Goal: Information Seeking & Learning: Check status

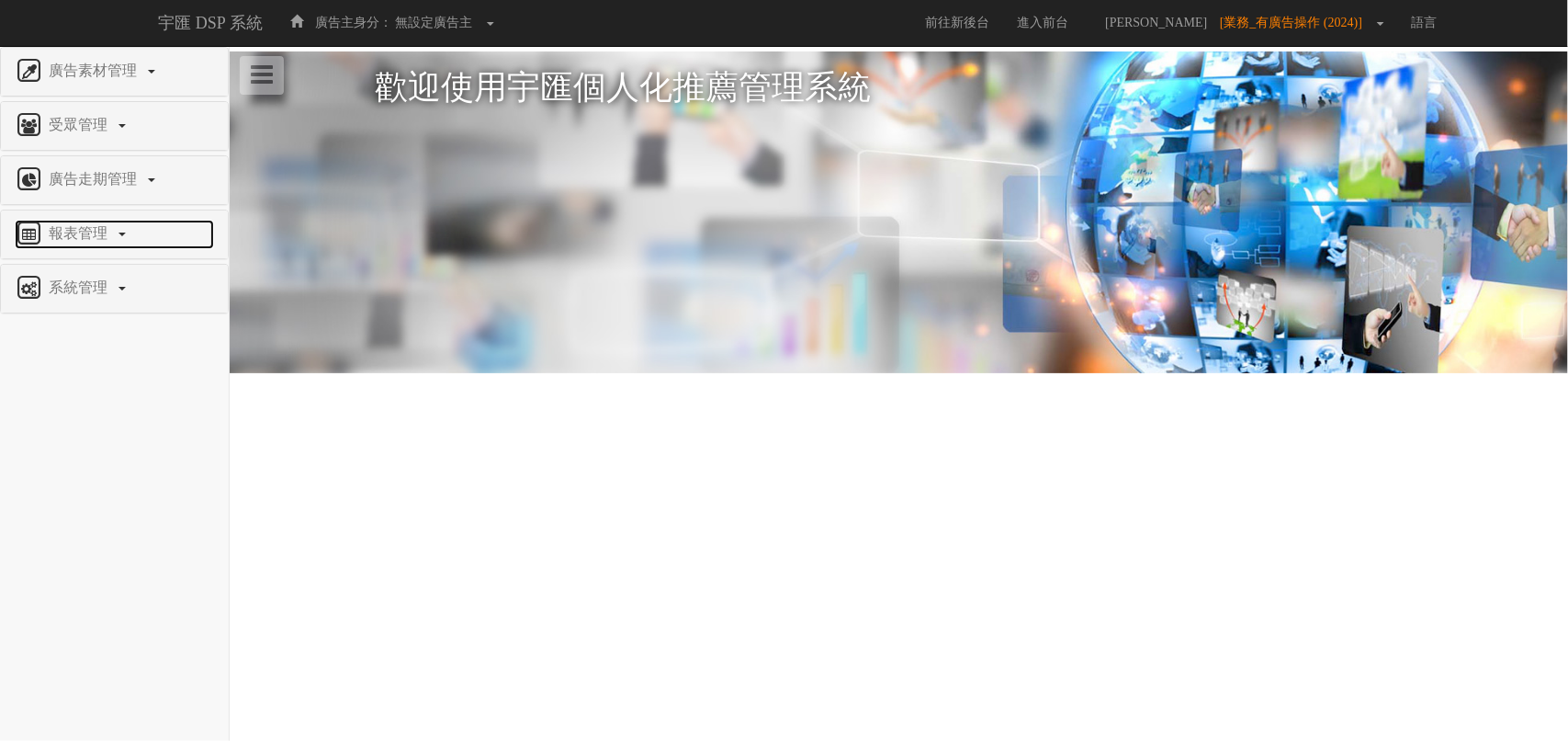
click at [91, 232] on span "報表管理" at bounding box center [80, 233] width 73 height 16
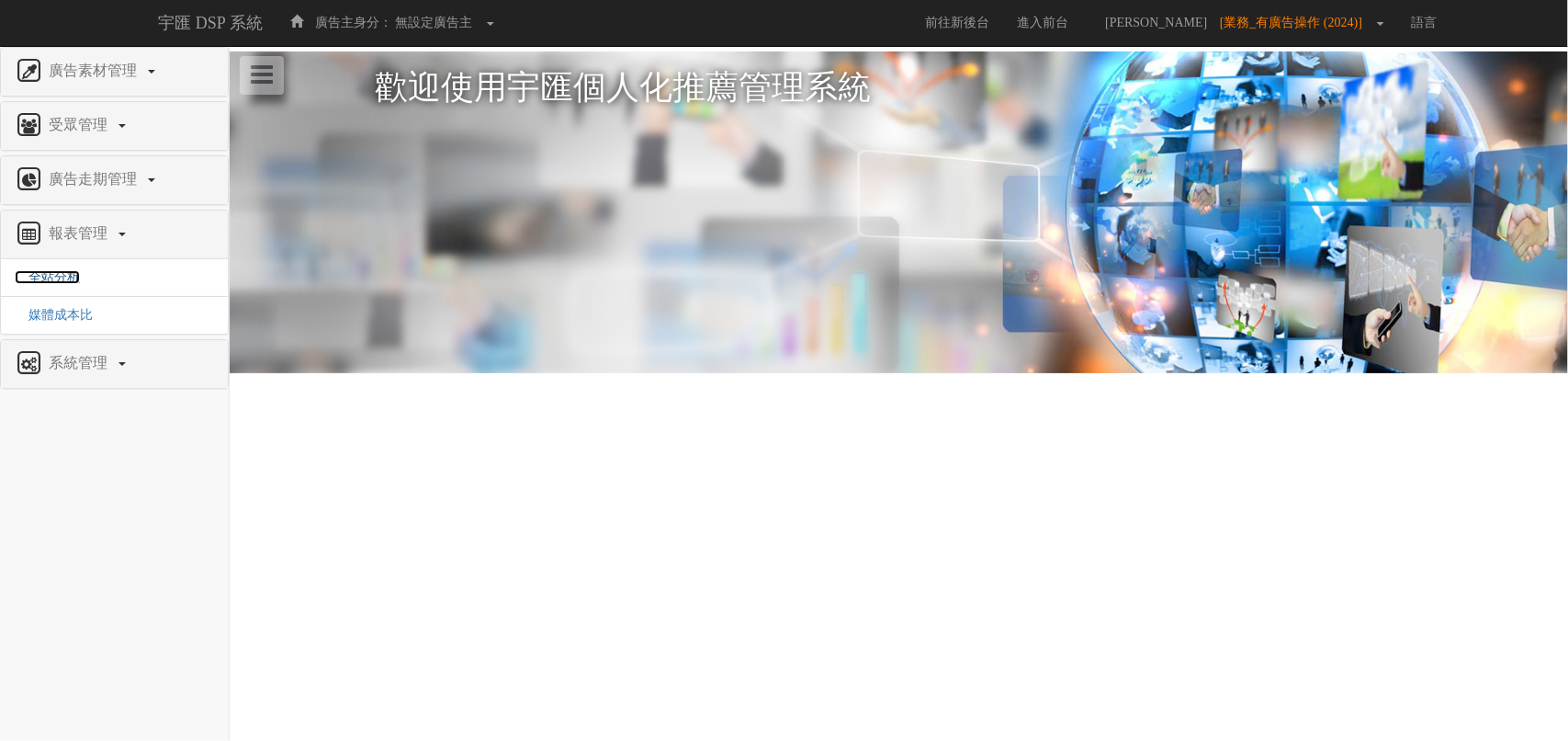
click at [66, 275] on span "全站分析" at bounding box center [47, 277] width 66 height 14
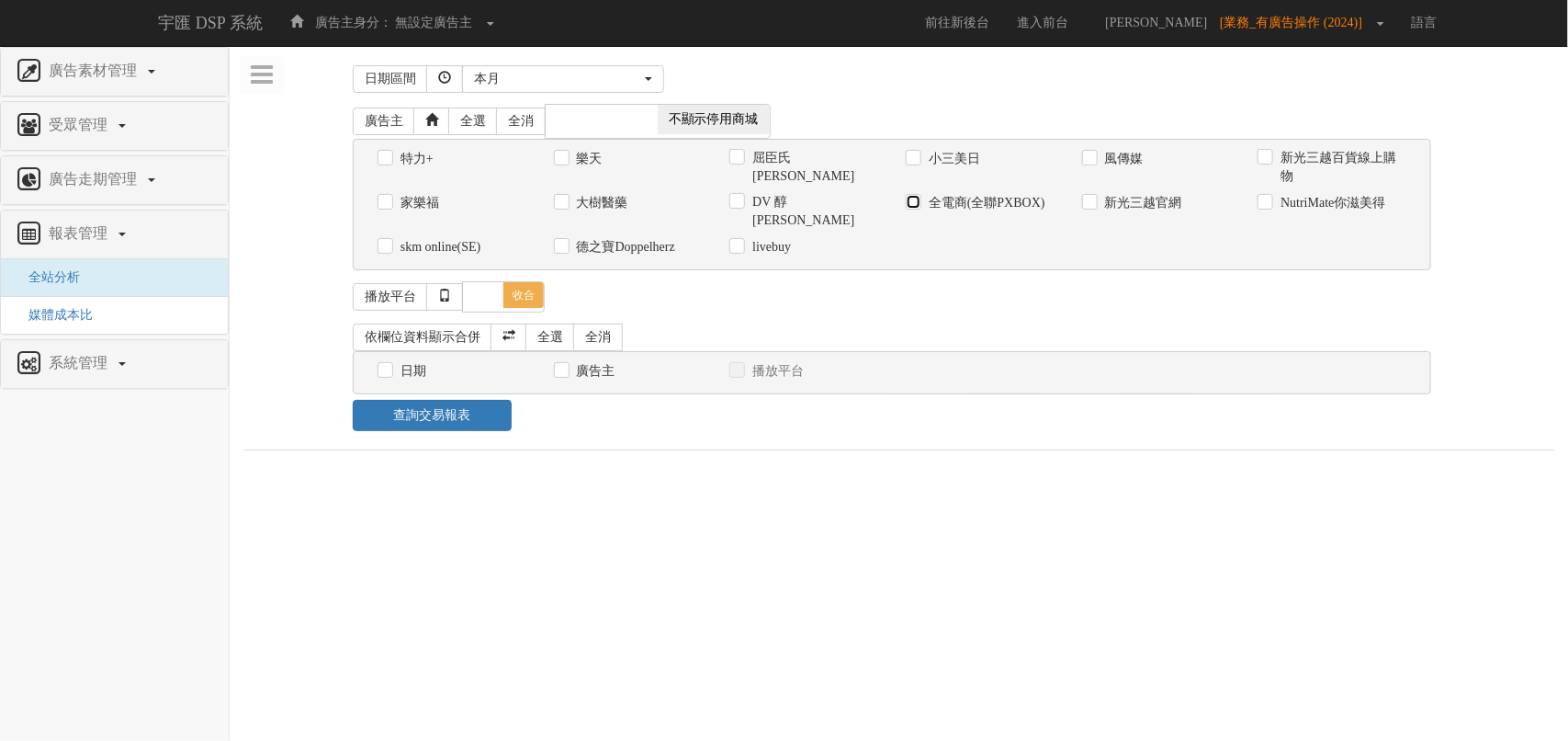
click at [910, 205] on input "全電商(全聯PXBOX)" at bounding box center [911, 202] width 12 height 12
checkbox input "true"
click at [591, 76] on div "本月" at bounding box center [557, 79] width 167 height 18
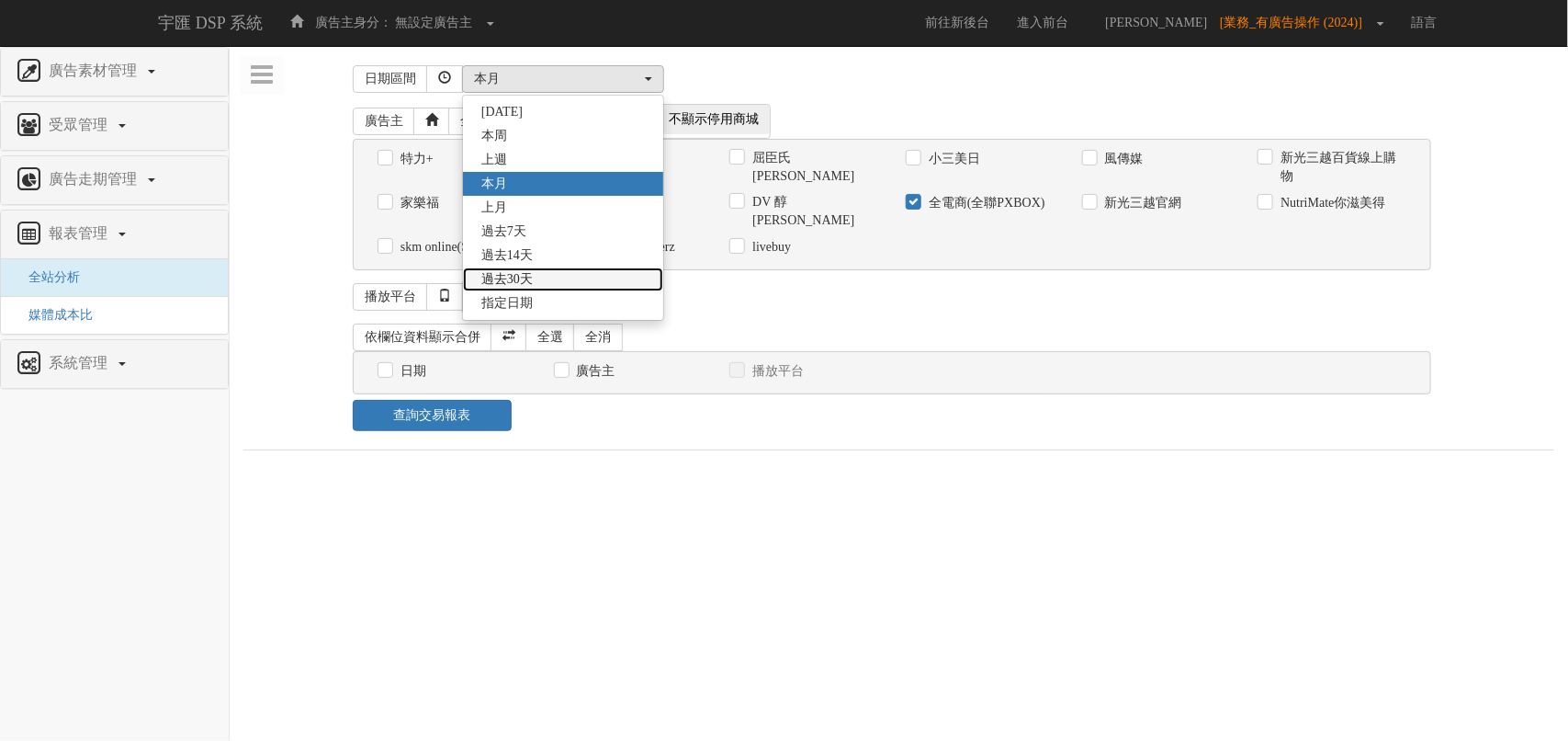
click at [558, 285] on link "過去30天" at bounding box center [562, 280] width 200 height 24
select select "Past30"
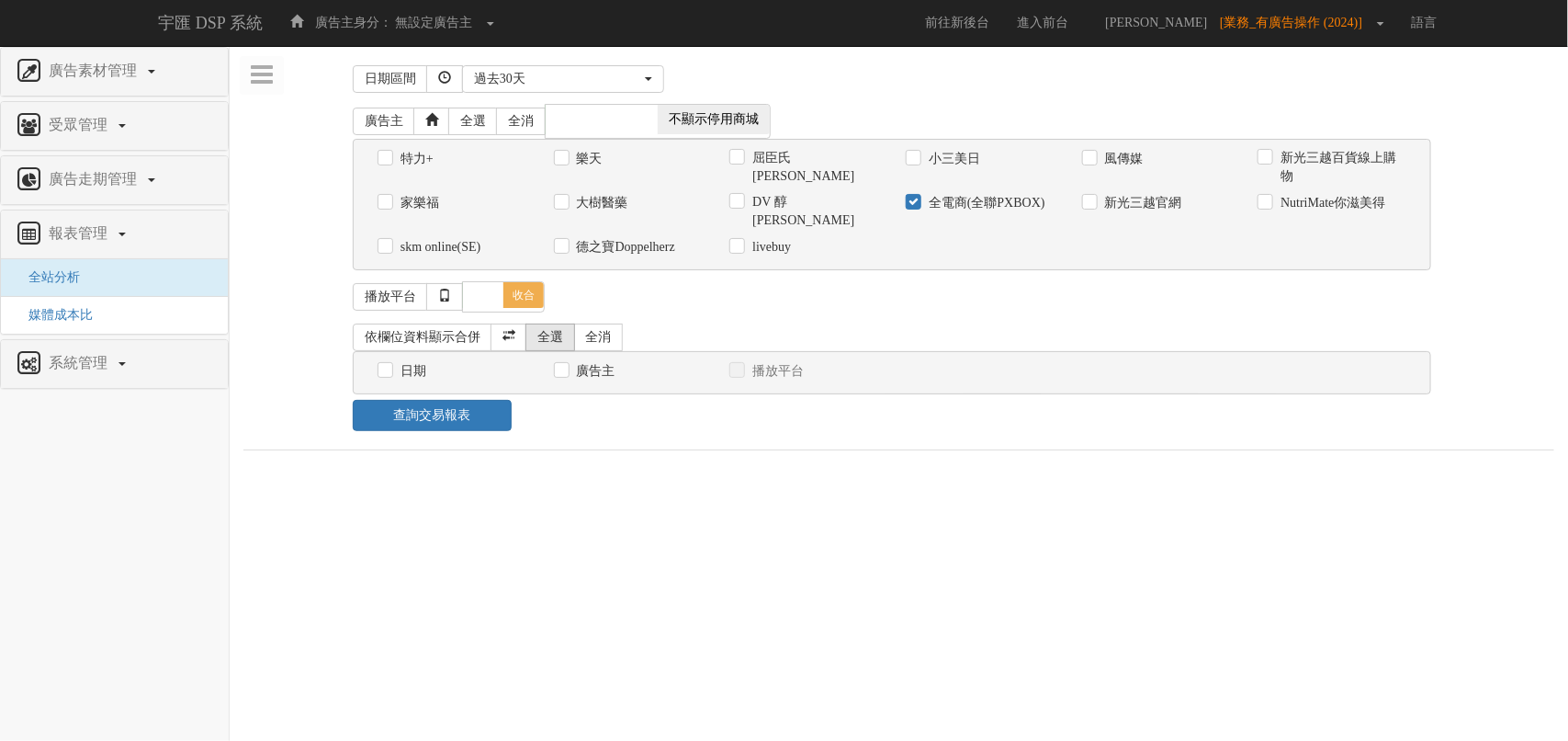
click at [543, 323] on link "全選" at bounding box center [550, 337] width 50 height 28
checkbox input "true"
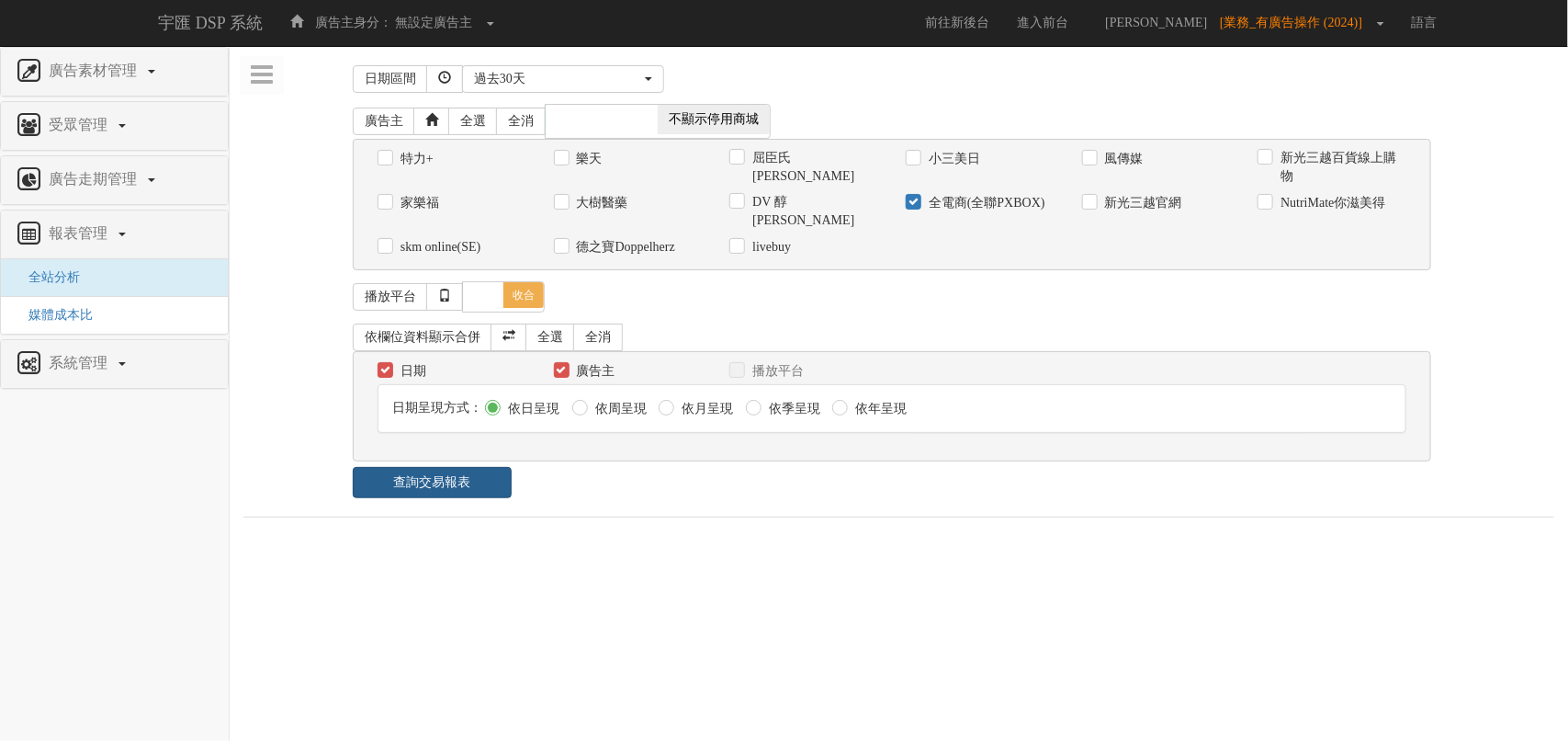
click at [419, 474] on link "查詢交易報表" at bounding box center [432, 482] width 159 height 31
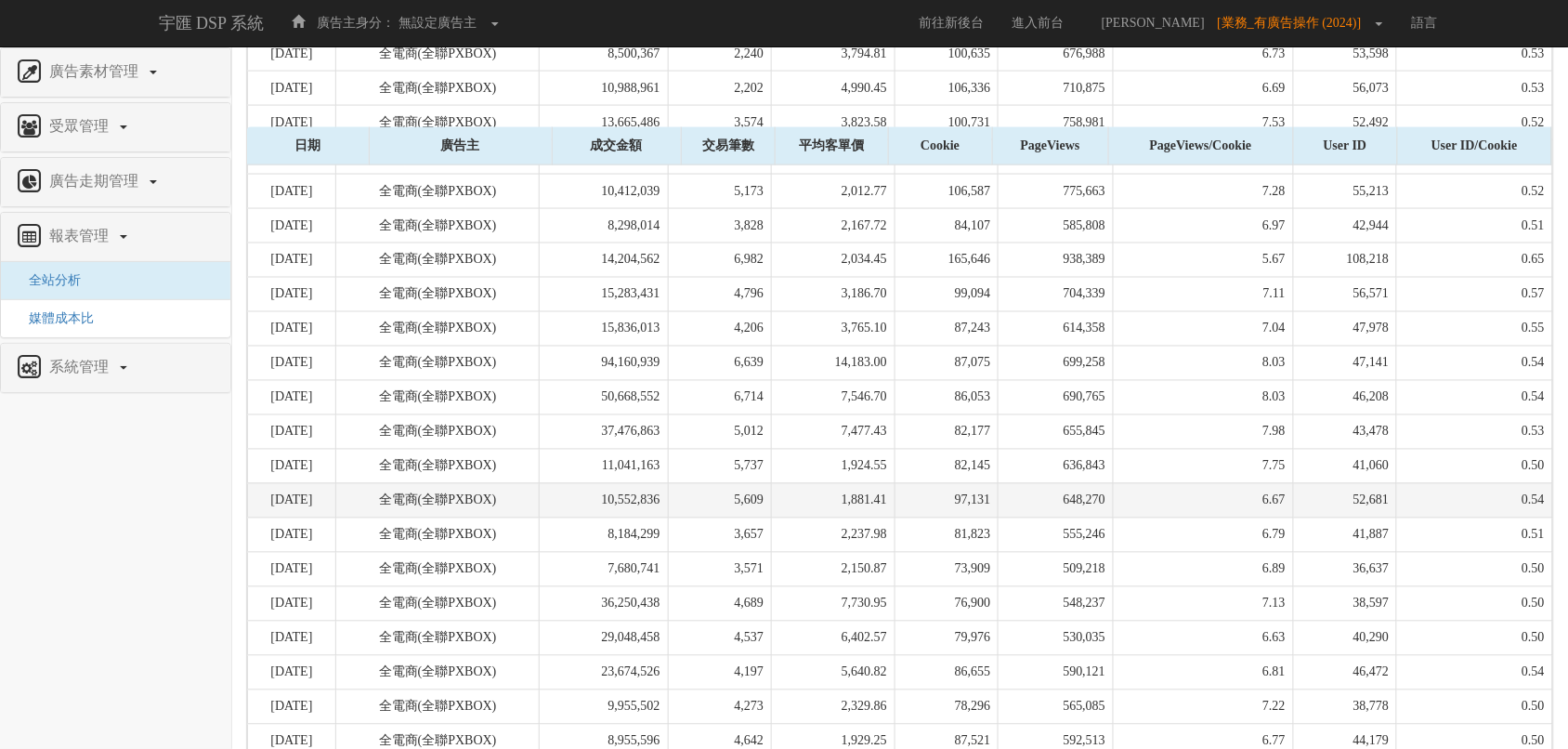
scroll to position [1019, 0]
